Goal: Obtain resource: Download file/media

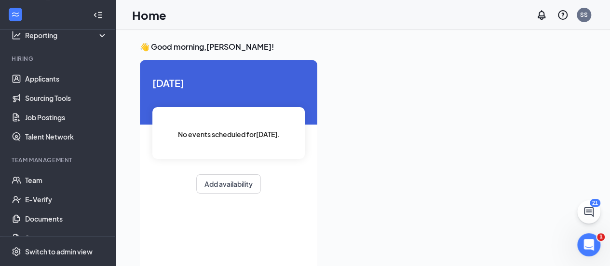
scroll to position [87, 0]
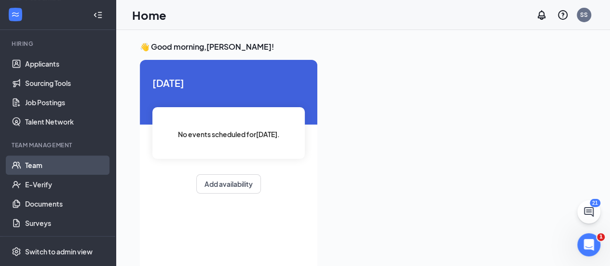
click at [40, 167] on link "Team" at bounding box center [66, 164] width 82 height 19
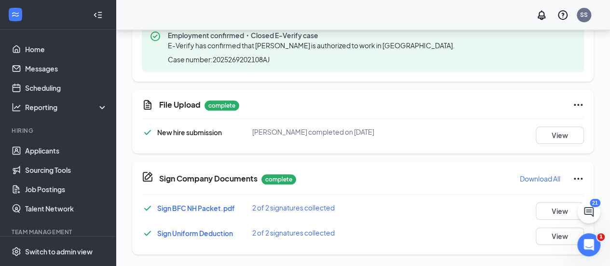
scroll to position [473, 0]
click at [548, 212] on button "View" at bounding box center [560, 210] width 48 height 17
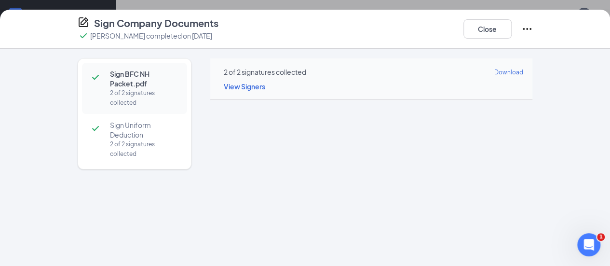
scroll to position [0, 0]
click at [110, 120] on span "Sign Uniform Deduction" at bounding box center [143, 129] width 67 height 19
click at [119, 74] on span "Sign BFC NH Packet.pdf" at bounding box center [143, 78] width 67 height 19
click at [523, 72] on span "Download" at bounding box center [508, 71] width 29 height 7
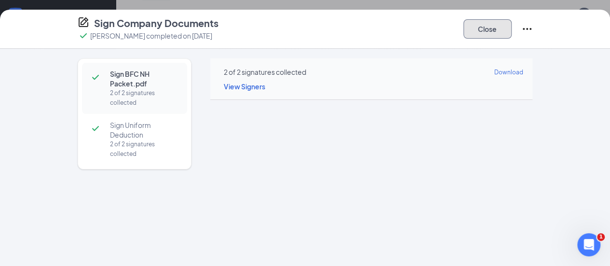
click at [511, 34] on button "Close" at bounding box center [487, 28] width 48 height 19
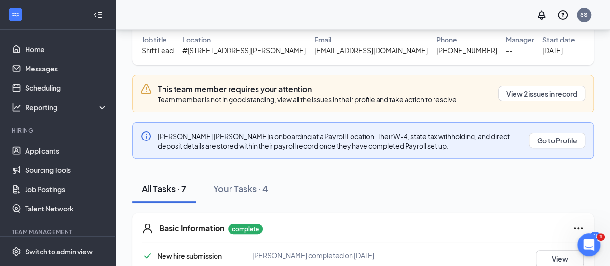
scroll to position [473, 0]
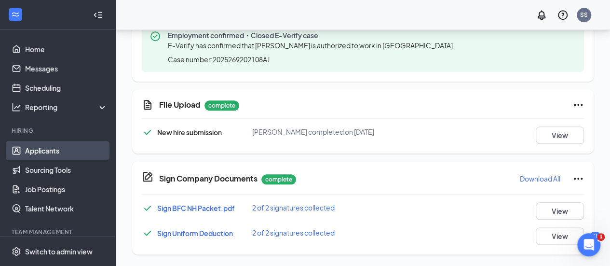
click at [58, 151] on link "Applicants" at bounding box center [66, 150] width 82 height 19
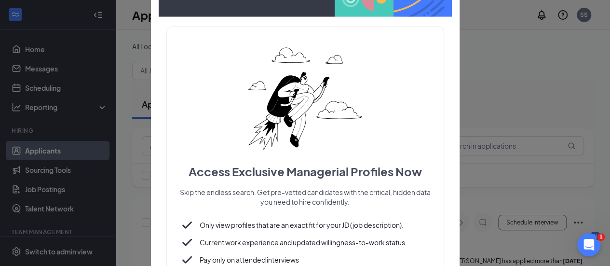
click at [536, 64] on div at bounding box center [305, 133] width 610 height 266
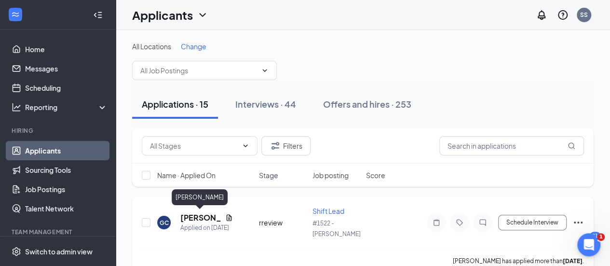
click at [189, 215] on h5 "[PERSON_NAME]" at bounding box center [200, 217] width 41 height 11
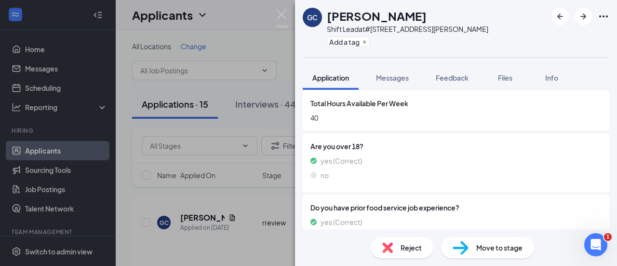
scroll to position [534, 0]
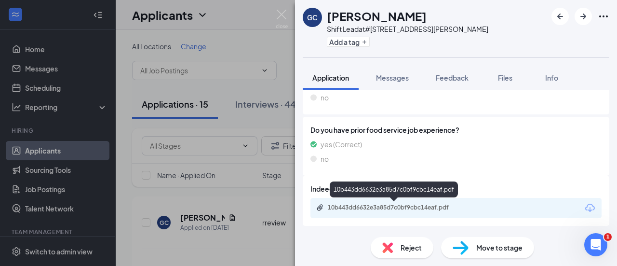
click at [358, 204] on div "10b443dd6632e3a85d7c0bf9cbc14eaf.pdf" at bounding box center [395, 207] width 135 height 8
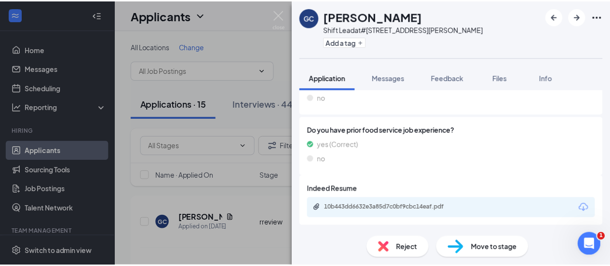
scroll to position [530, 0]
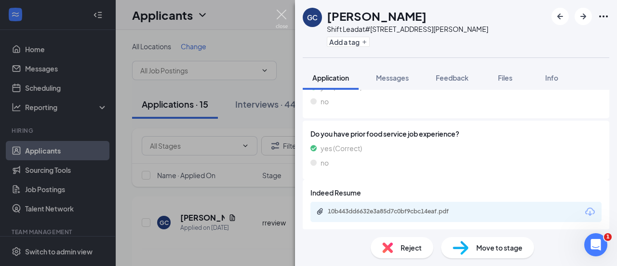
click at [280, 12] on img at bounding box center [282, 19] width 12 height 19
